Goal: Transaction & Acquisition: Purchase product/service

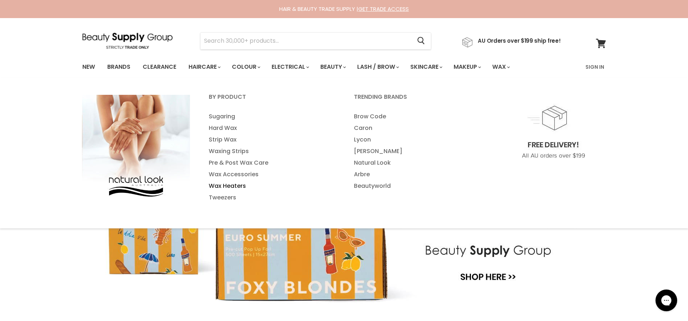
click at [225, 182] on link "Wax Heaters" at bounding box center [272, 186] width 144 height 12
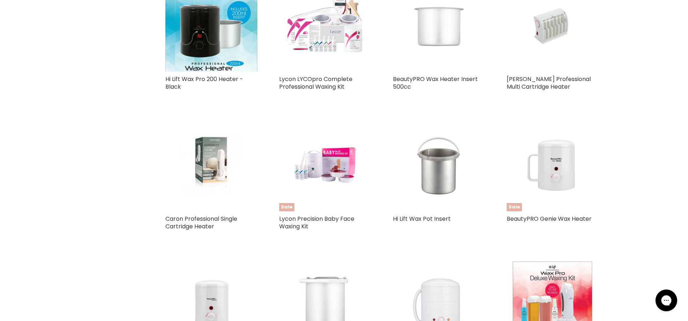
scroll to position [525, 0]
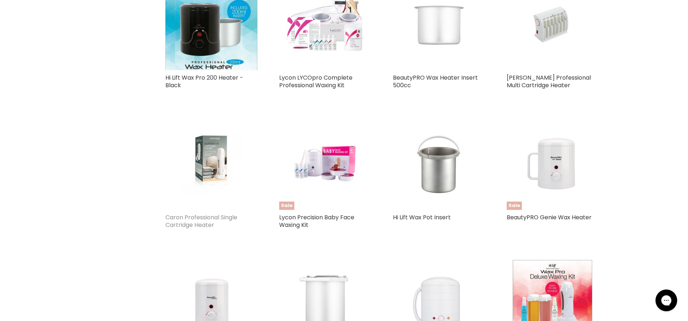
click at [199, 219] on link "Caron Professional Single Cartridge Heater" at bounding box center [201, 221] width 72 height 16
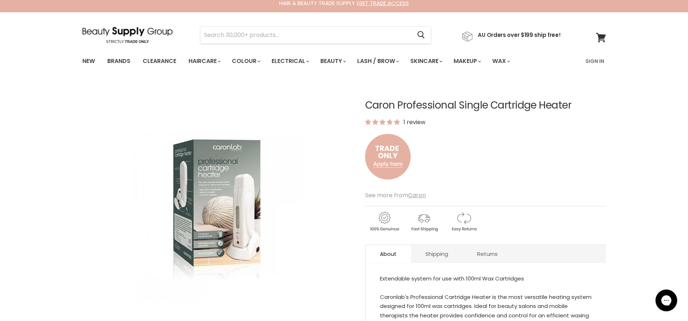
scroll to position [10, 0]
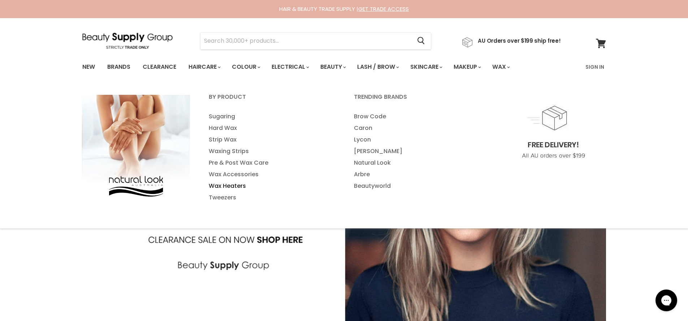
click at [221, 188] on link "Wax Heaters" at bounding box center [272, 186] width 144 height 12
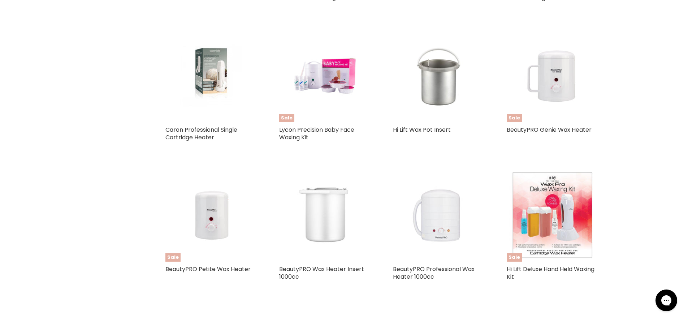
scroll to position [608, 0]
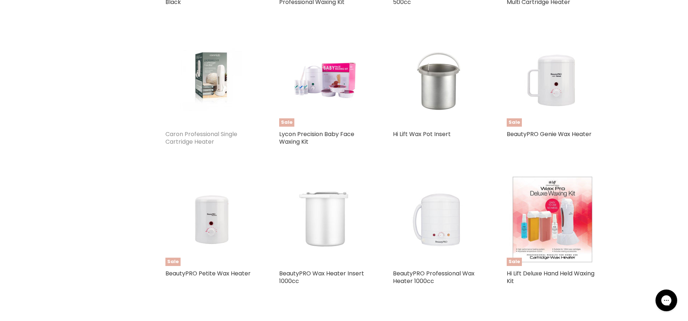
click at [203, 138] on link "Caron Professional Single Cartridge Heater" at bounding box center [201, 138] width 72 height 16
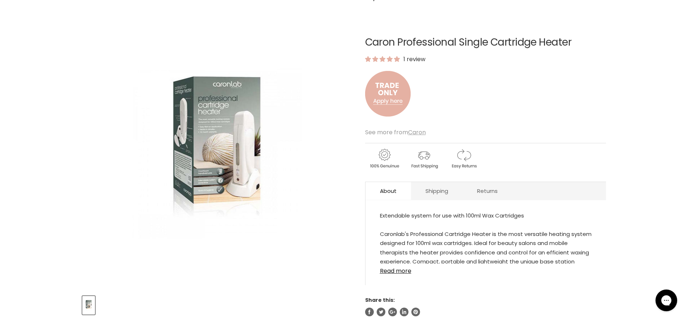
scroll to position [52, 0]
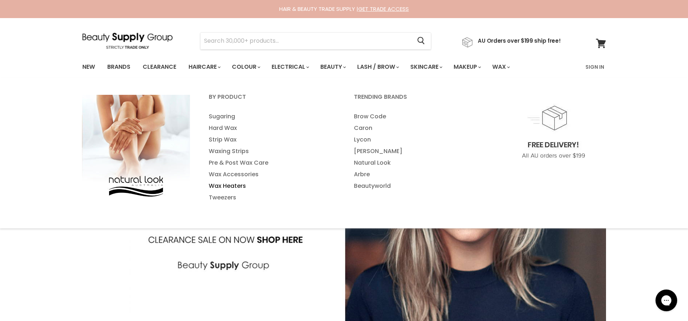
click at [237, 186] on link "Wax Heaters" at bounding box center [272, 186] width 144 height 12
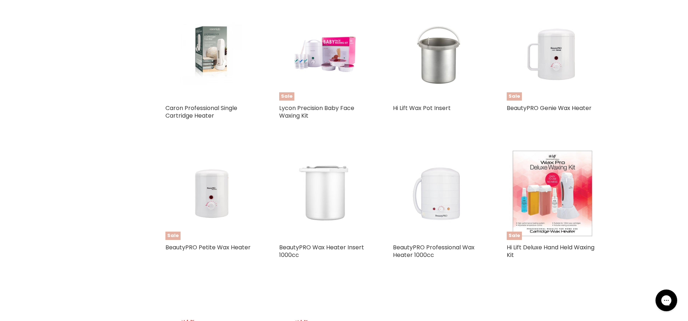
scroll to position [635, 0]
click at [186, 107] on link "Caron Professional Single Cartridge Heater" at bounding box center [201, 111] width 72 height 16
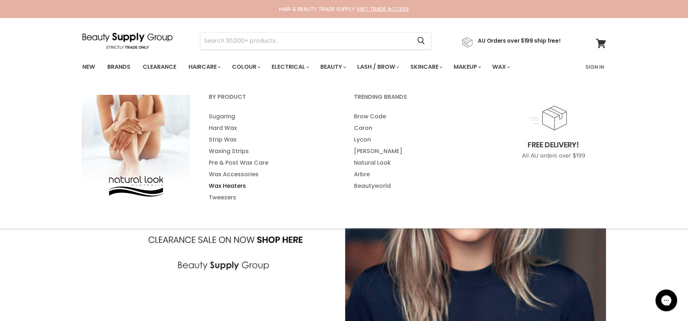
click at [233, 183] on link "Wax Heaters" at bounding box center [272, 186] width 144 height 12
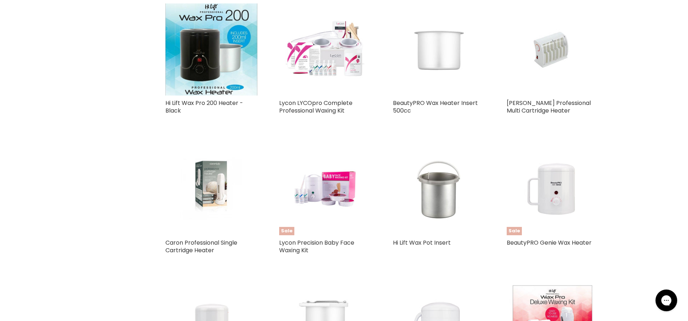
scroll to position [504, 0]
